Goal: Task Accomplishment & Management: Use online tool/utility

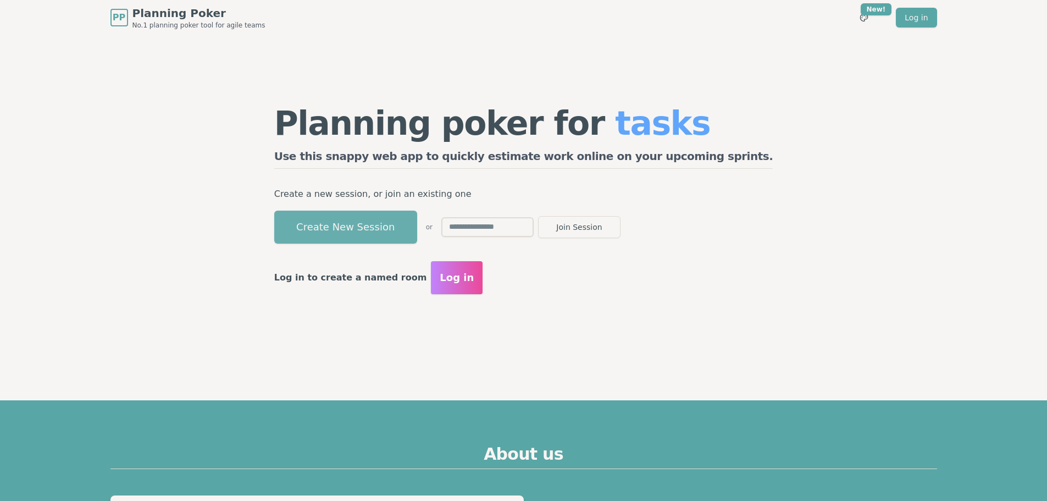
click at [397, 223] on button "Create New Session" at bounding box center [345, 226] width 143 height 33
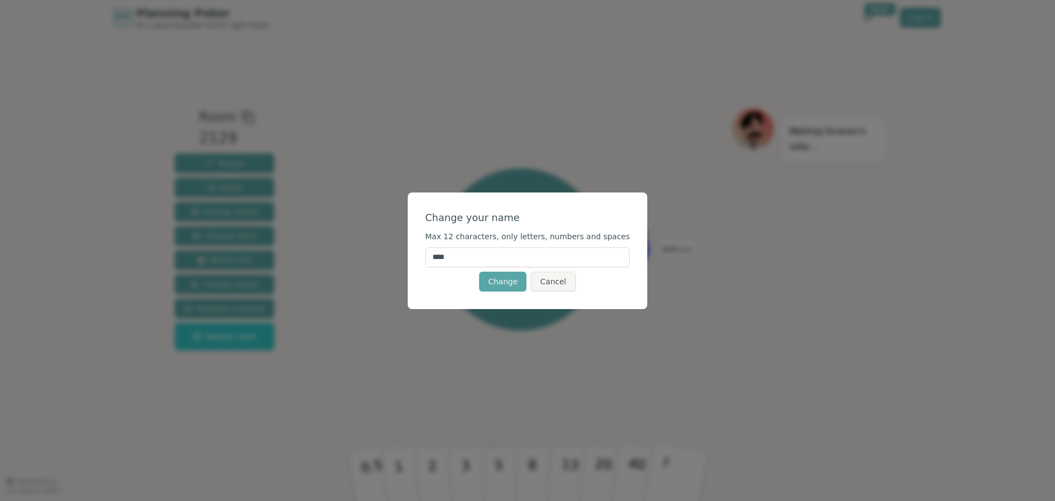
click at [485, 256] on input "****" at bounding box center [527, 257] width 205 height 20
click at [513, 256] on input "**********" at bounding box center [527, 257] width 205 height 20
type input "*********"
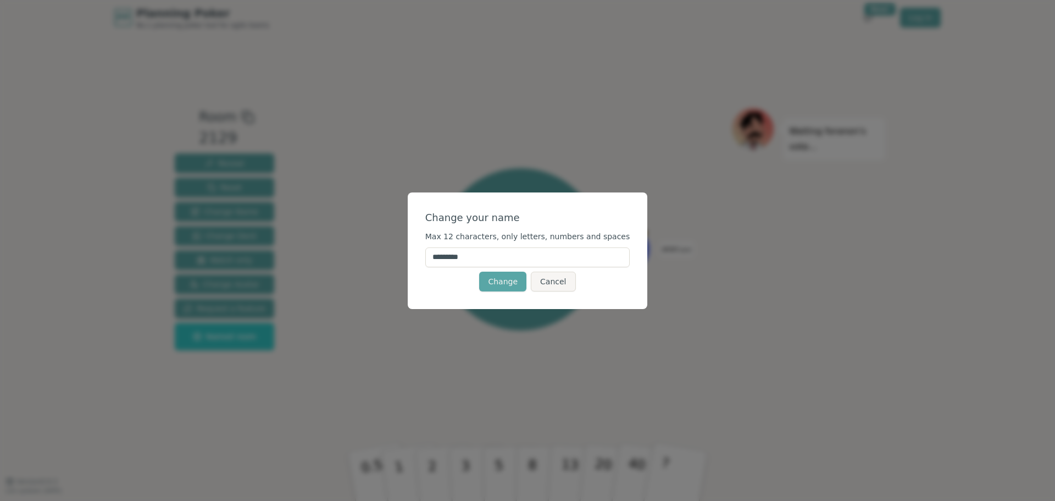
drag, startPoint x: 495, startPoint y: 262, endPoint x: 396, endPoint y: 251, distance: 99.5
click at [396, 251] on div "Change your name Max 12 characters, only letters, numbers and spaces ********* …" at bounding box center [527, 250] width 1055 height 501
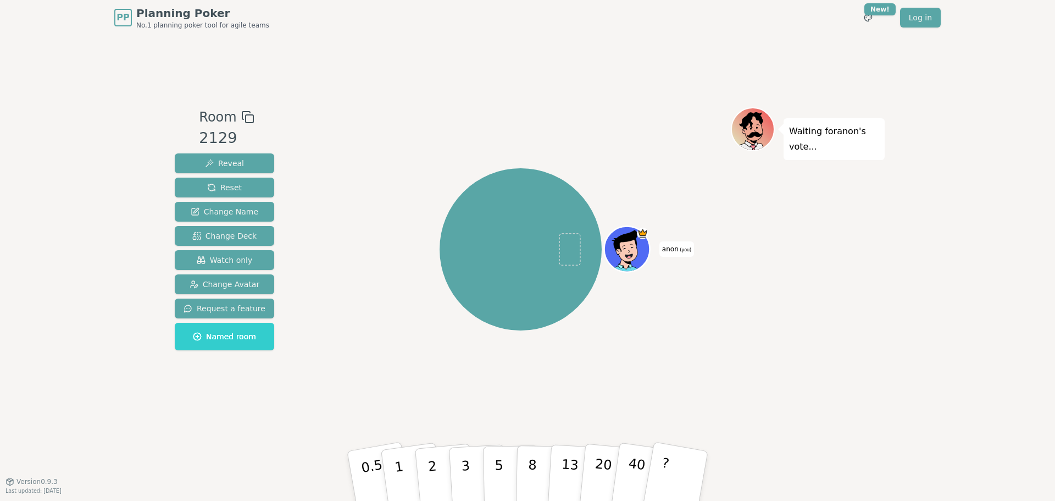
click at [676, 247] on span "anon (you)" at bounding box center [676, 248] width 35 height 15
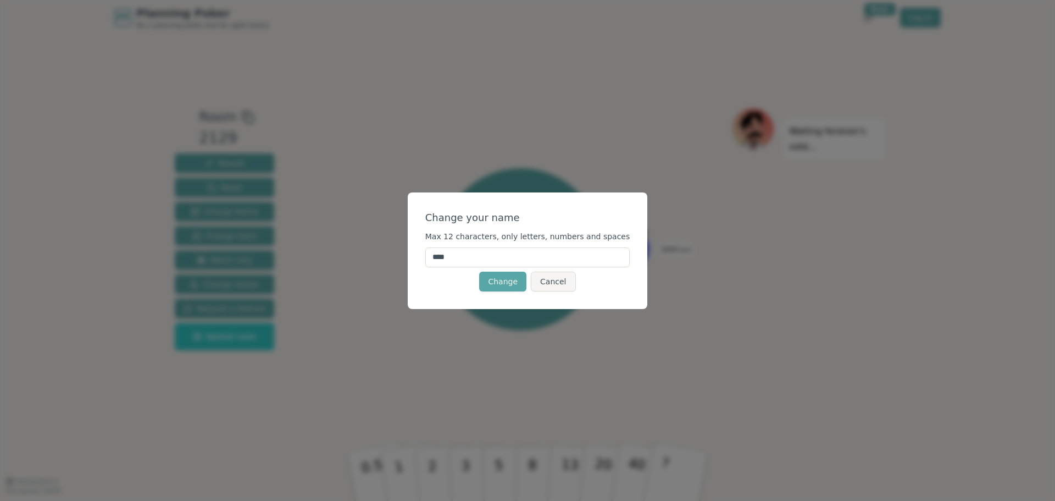
drag, startPoint x: 509, startPoint y: 258, endPoint x: 383, endPoint y: 255, distance: 125.9
click at [383, 255] on div "Change your name Max 12 characters, only letters, numbers and spaces **** Chang…" at bounding box center [527, 250] width 1055 height 501
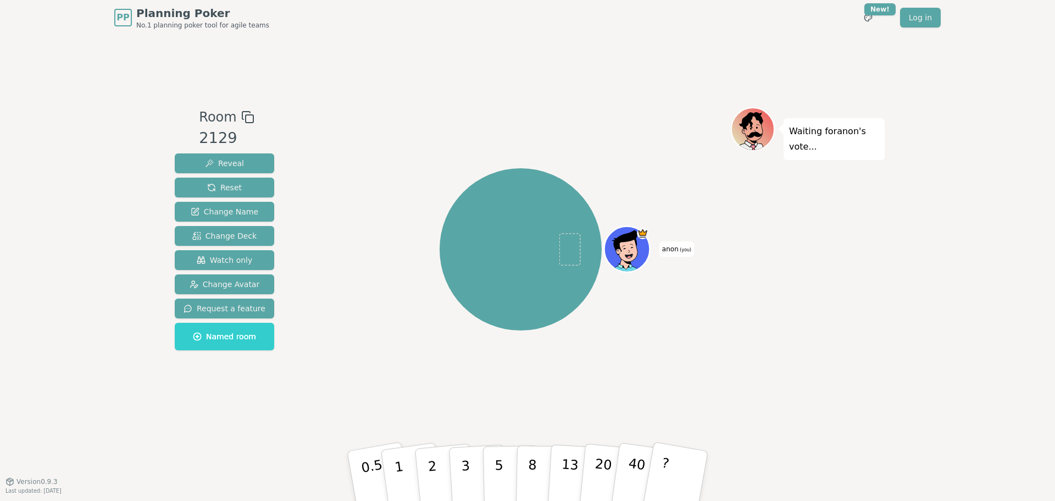
click at [684, 240] on div "anon (you)" at bounding box center [520, 249] width 420 height 245
click at [673, 249] on span "anon (you)" at bounding box center [676, 248] width 35 height 15
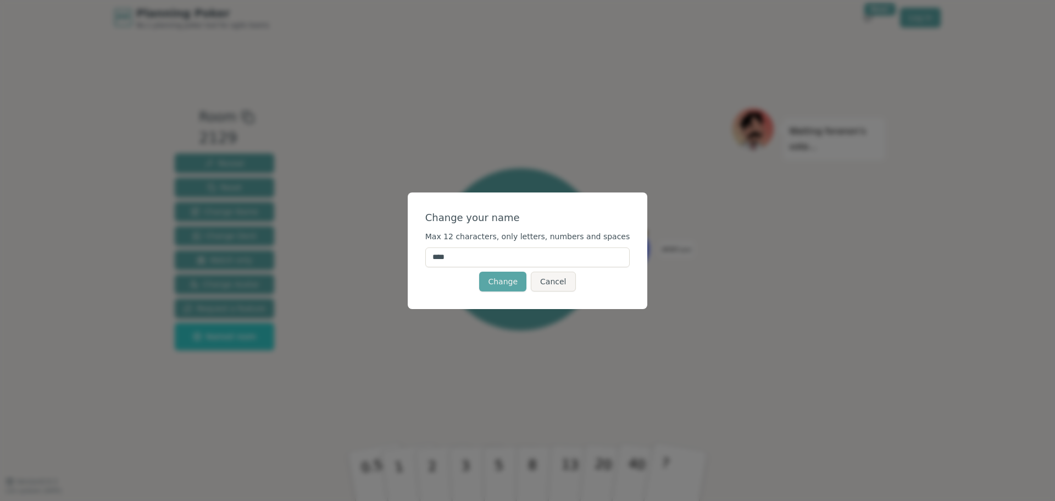
click at [574, 262] on input "****" at bounding box center [527, 257] width 205 height 20
type input "*"
type input "**"
click at [510, 281] on button "Change" at bounding box center [502, 281] width 47 height 20
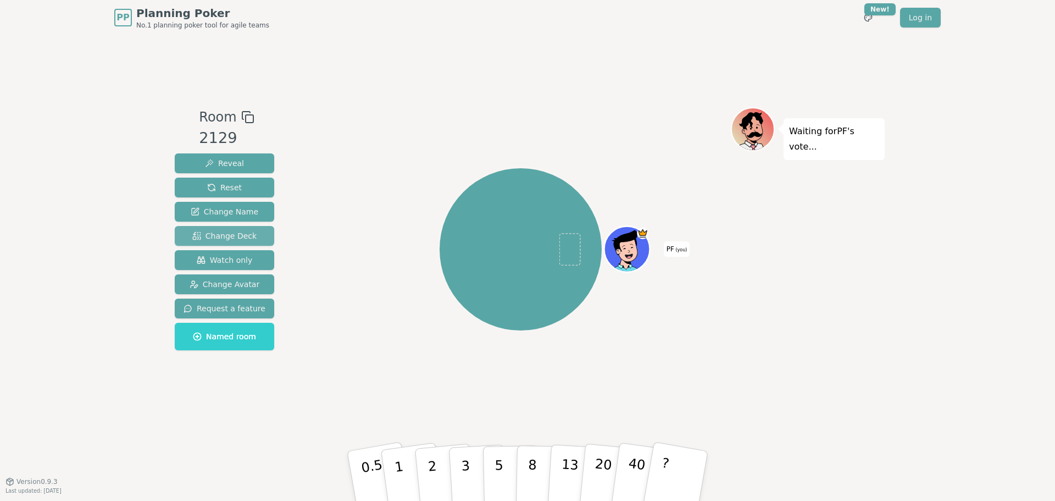
click at [246, 238] on span "Change Deck" at bounding box center [224, 235] width 64 height 11
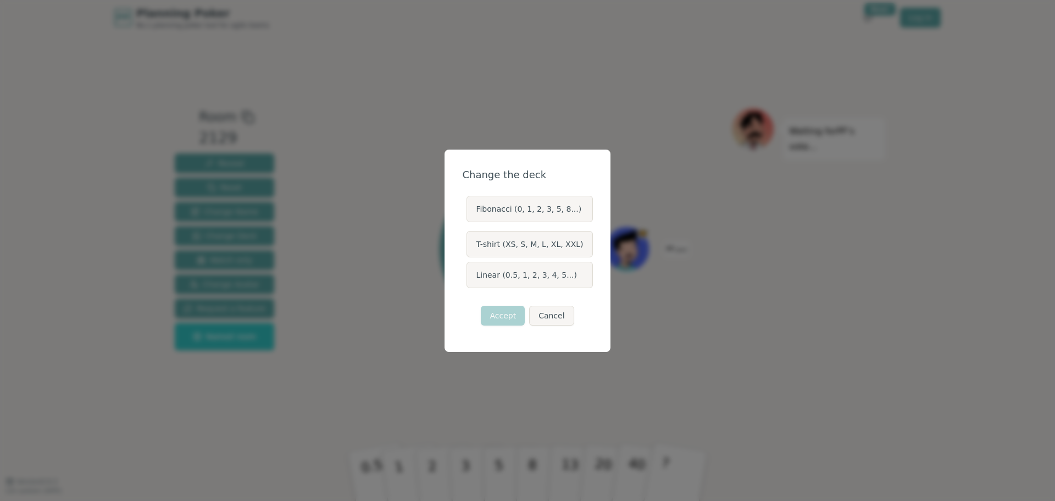
drag, startPoint x: 413, startPoint y: 297, endPoint x: 405, endPoint y: 292, distance: 9.3
click at [413, 297] on div "Change the deck Fibonacci (0, 1, 2, 3, 5, 8...) T-shirt (XS, S, M, L, XL, XXL) …" at bounding box center [527, 250] width 1055 height 501
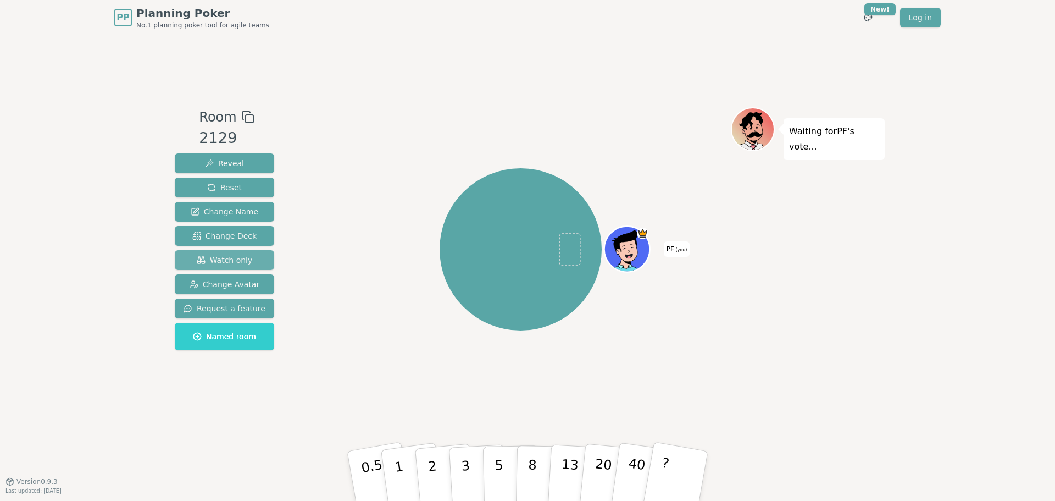
click at [251, 262] on button "Watch only" at bounding box center [224, 260] width 99 height 20
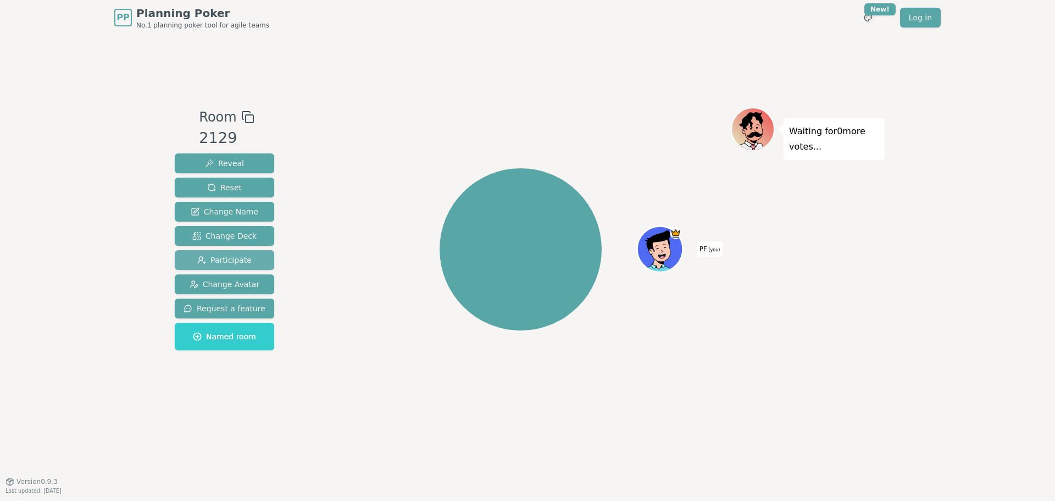
click at [251, 262] on button "Participate" at bounding box center [224, 260] width 99 height 20
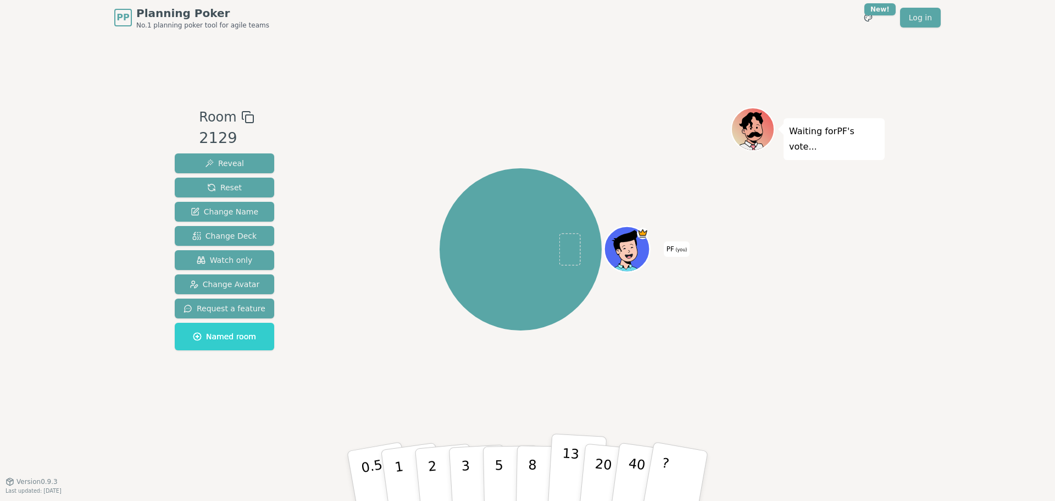
click at [563, 475] on p "13" at bounding box center [569, 475] width 20 height 60
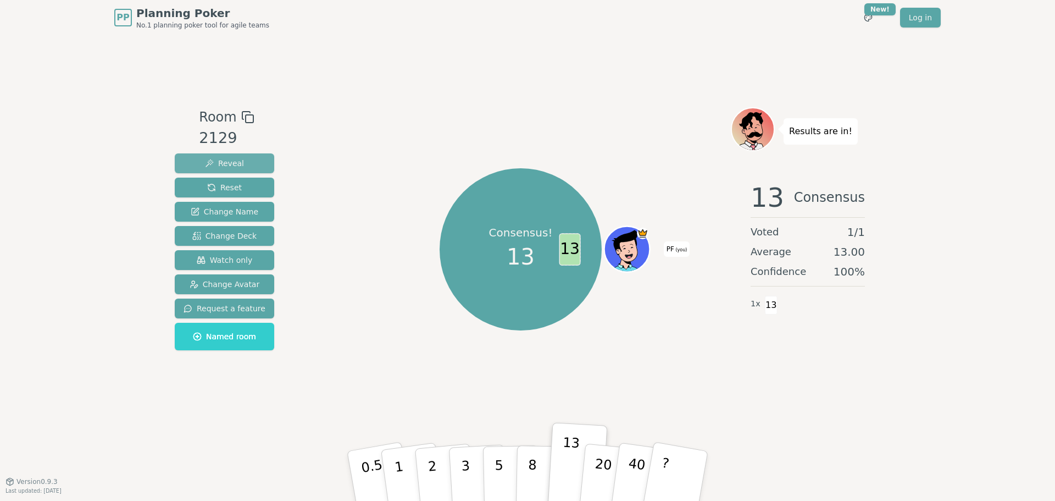
click at [229, 160] on span "Reveal" at bounding box center [224, 163] width 39 height 11
click at [230, 161] on span "Reveal" at bounding box center [224, 163] width 39 height 11
click at [219, 188] on span "Reset" at bounding box center [224, 187] width 35 height 11
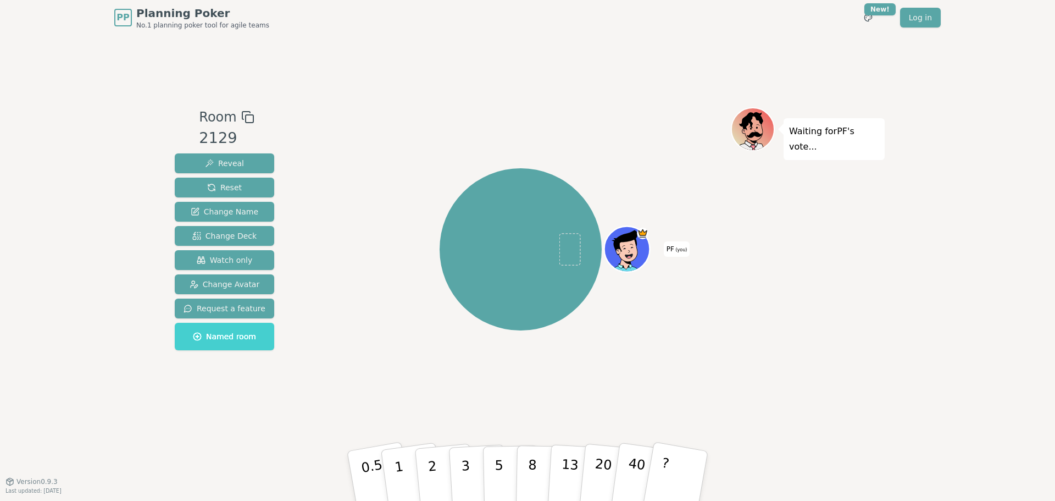
click at [219, 334] on span "Named room" at bounding box center [224, 336] width 63 height 11
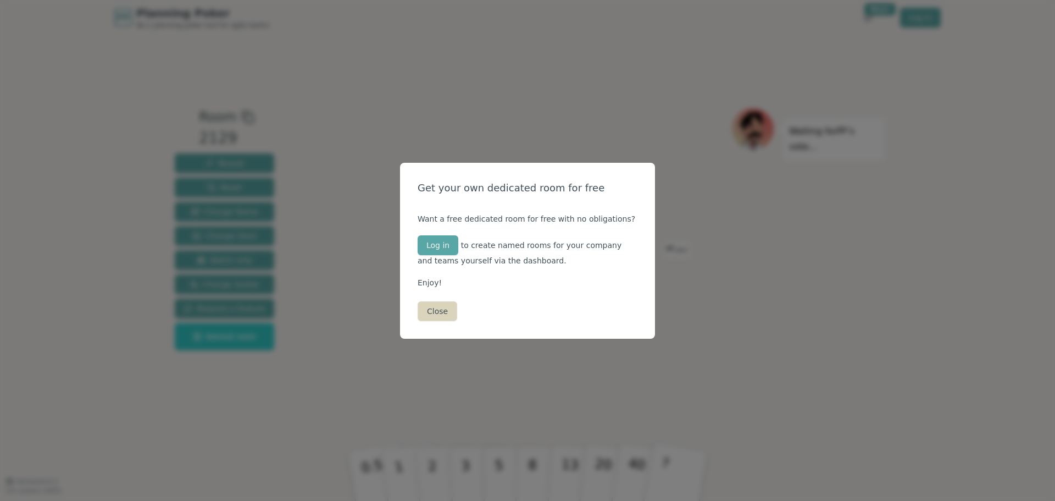
click at [434, 310] on button "Close" at bounding box center [438, 311] width 40 height 20
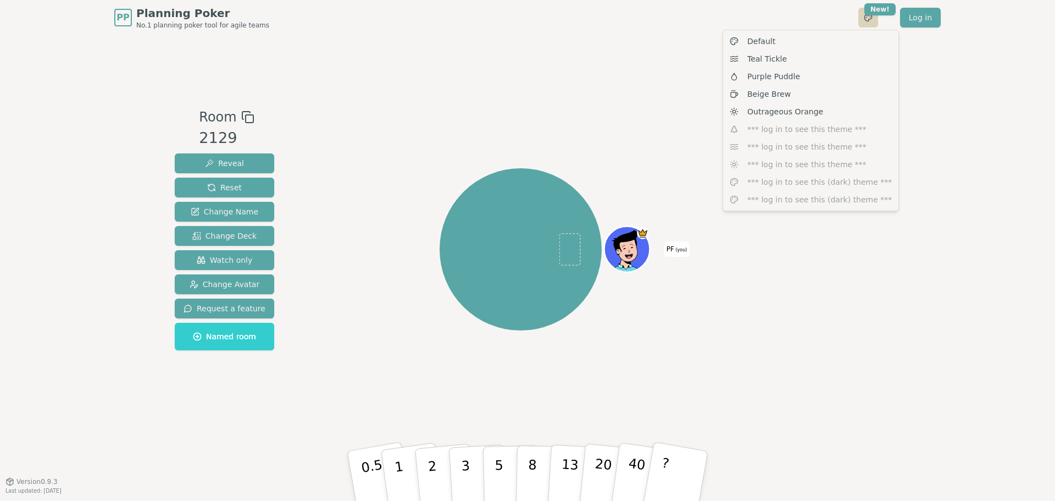
click at [867, 18] on html "PP Planning Poker No.1 planning poker tool for agile teams Toggle theme New! Lo…" at bounding box center [527, 250] width 1055 height 501
click at [775, 43] on div "Default" at bounding box center [810, 41] width 171 height 18
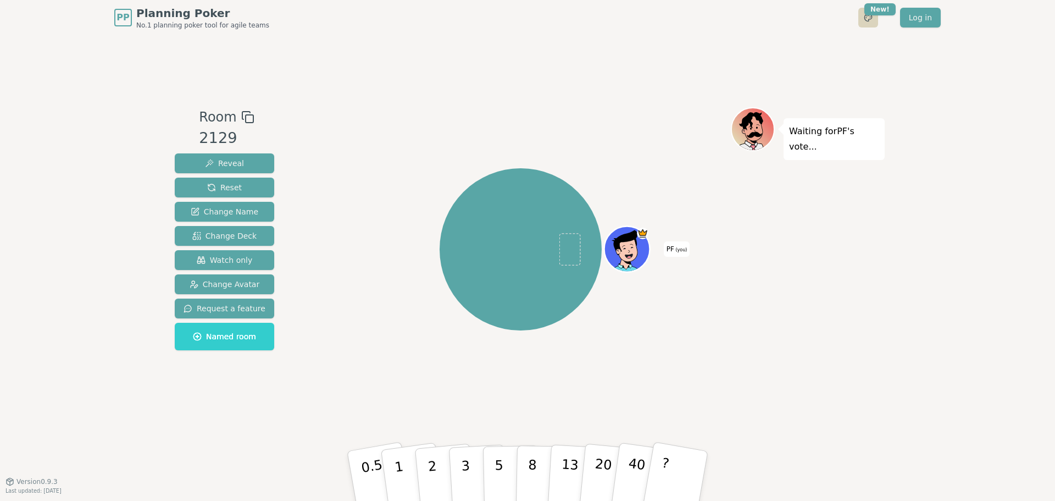
click at [867, 18] on html "PP Planning Poker No.1 planning poker tool for agile teams Toggle theme New! Lo…" at bounding box center [527, 250] width 1055 height 501
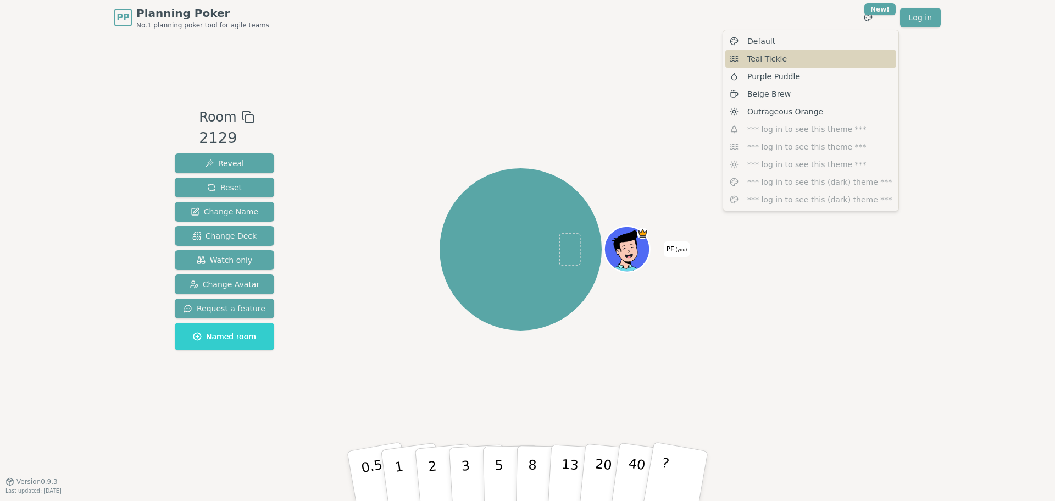
click at [766, 60] on span "Teal Tickle" at bounding box center [767, 58] width 40 height 11
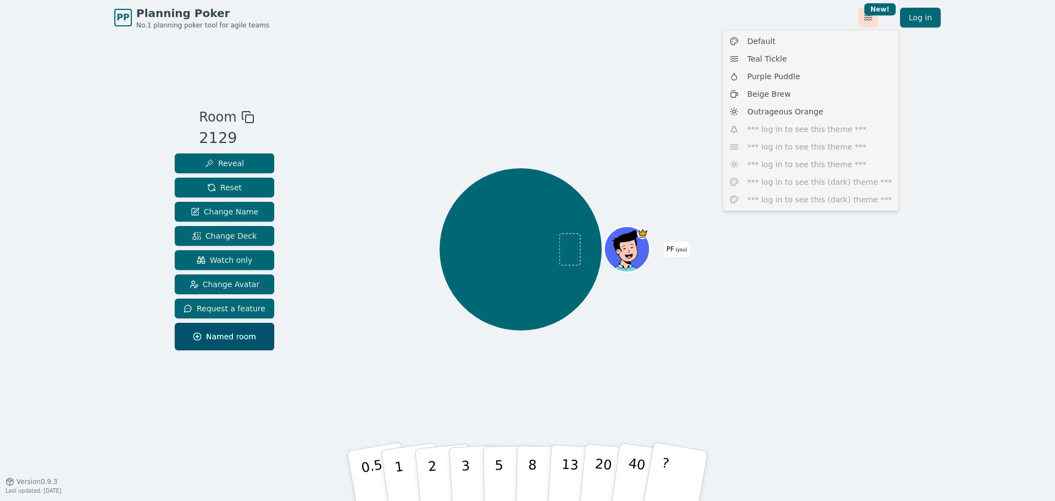
click at [871, 22] on html "PP Planning Poker No.1 planning poker tool for agile teams Toggle theme New! Lo…" at bounding box center [527, 250] width 1055 height 501
click at [752, 75] on span "Purple Puddle" at bounding box center [773, 76] width 53 height 11
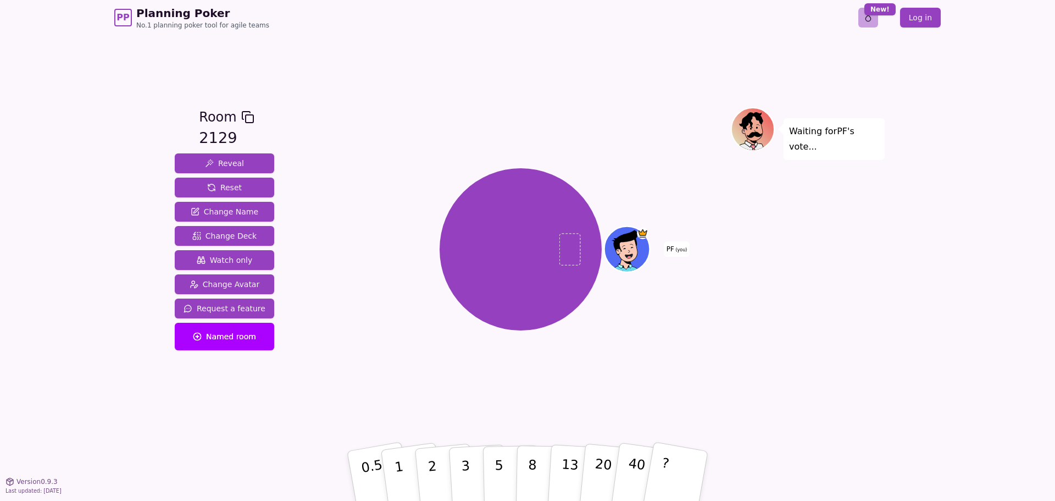
click at [869, 20] on html "PP Planning Poker No.1 planning poker tool for agile teams Toggle theme New! Lo…" at bounding box center [527, 250] width 1055 height 501
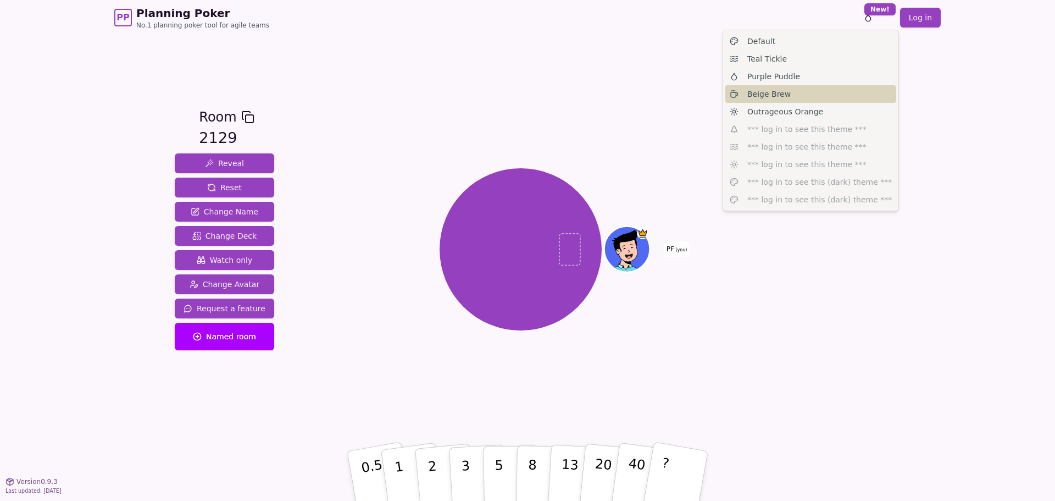
click at [749, 96] on span "Beige Brew" at bounding box center [768, 93] width 43 height 11
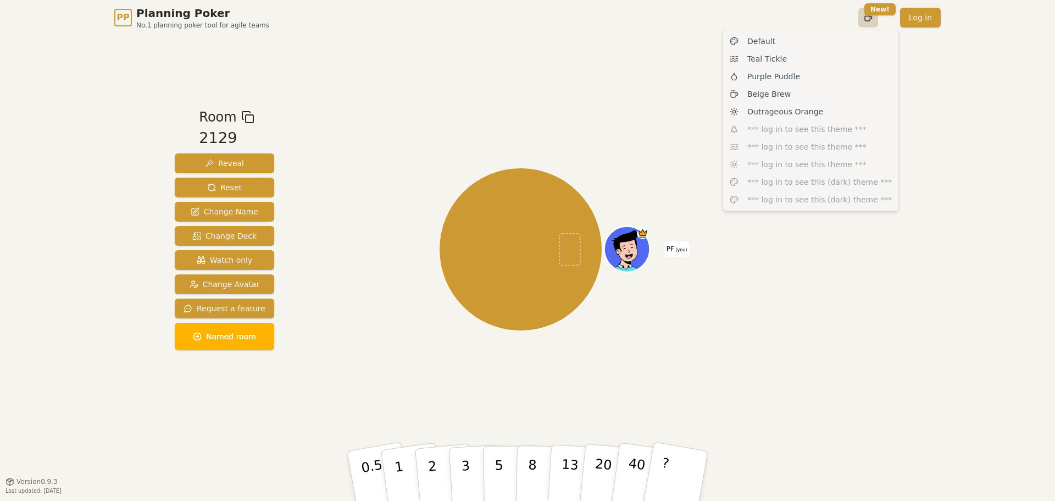
click at [869, 24] on html "PP Planning Poker No.1 planning poker tool for agile teams Toggle theme New! Lo…" at bounding box center [527, 250] width 1055 height 501
click at [766, 108] on span "Outrageous Orange" at bounding box center [785, 111] width 76 height 11
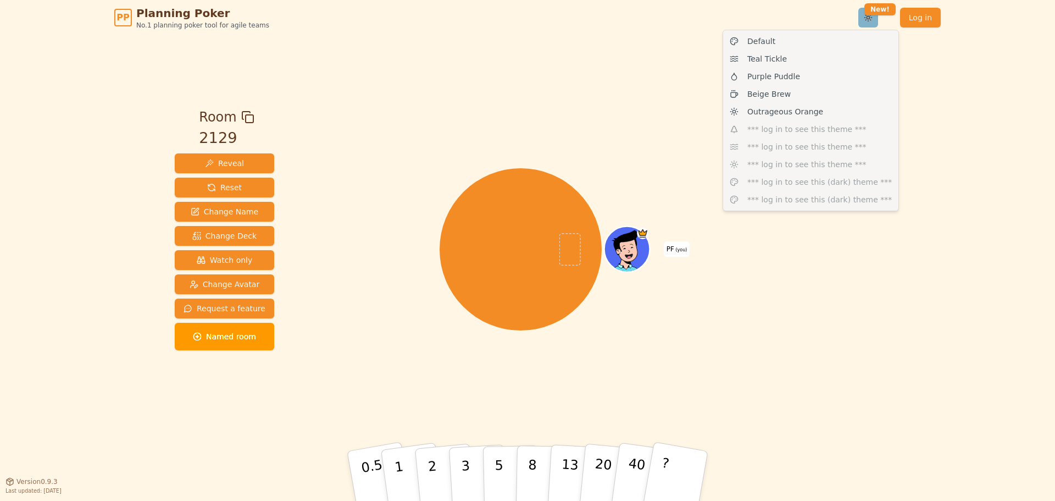
click at [872, 21] on html "PP Planning Poker No.1 planning poker tool for agile teams Toggle theme New! Lo…" at bounding box center [527, 250] width 1055 height 501
click at [762, 62] on span "Teal Tickle" at bounding box center [767, 58] width 40 height 11
